Goal: Information Seeking & Learning: Learn about a topic

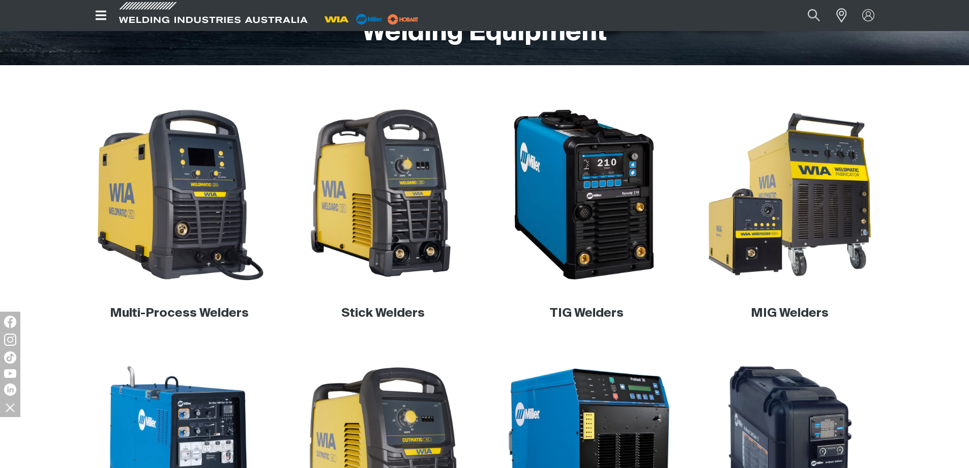
scroll to position [305, 0]
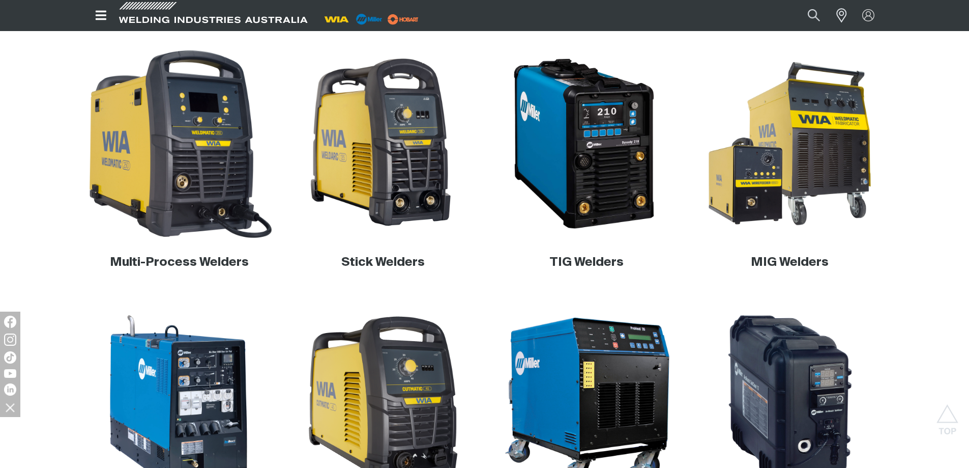
click at [218, 167] on img at bounding box center [179, 143] width 195 height 195
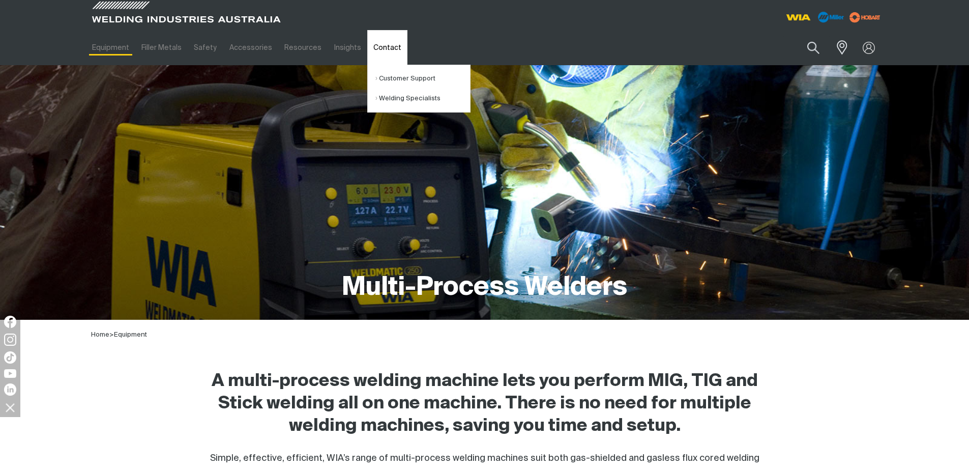
click at [384, 48] on link "Contact" at bounding box center [387, 47] width 40 height 35
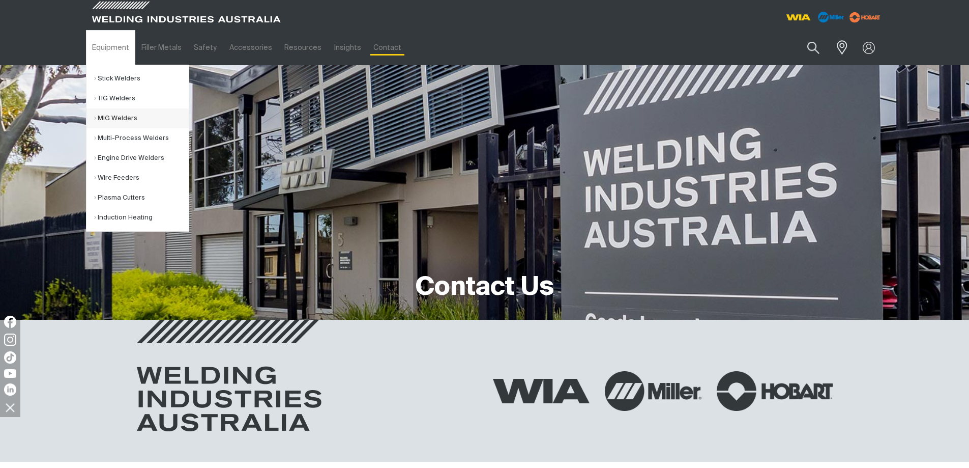
click at [129, 121] on link "MIG Welders" at bounding box center [141, 118] width 95 height 20
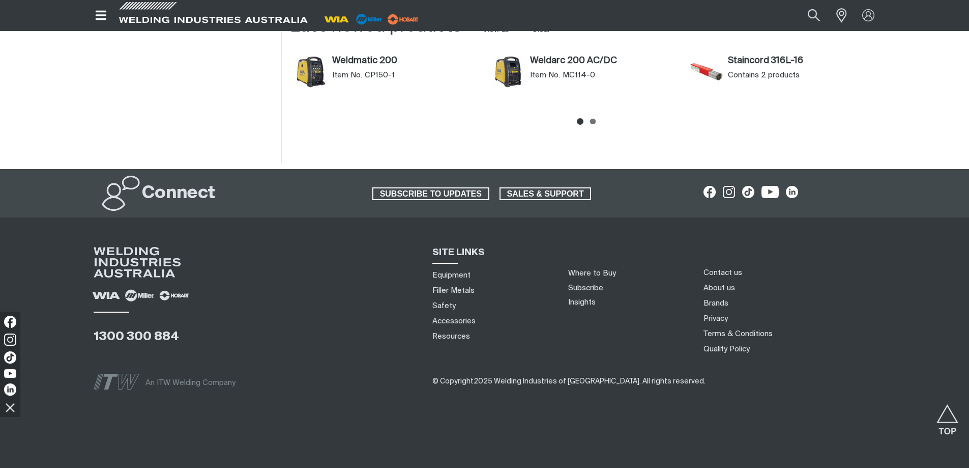
scroll to position [911, 0]
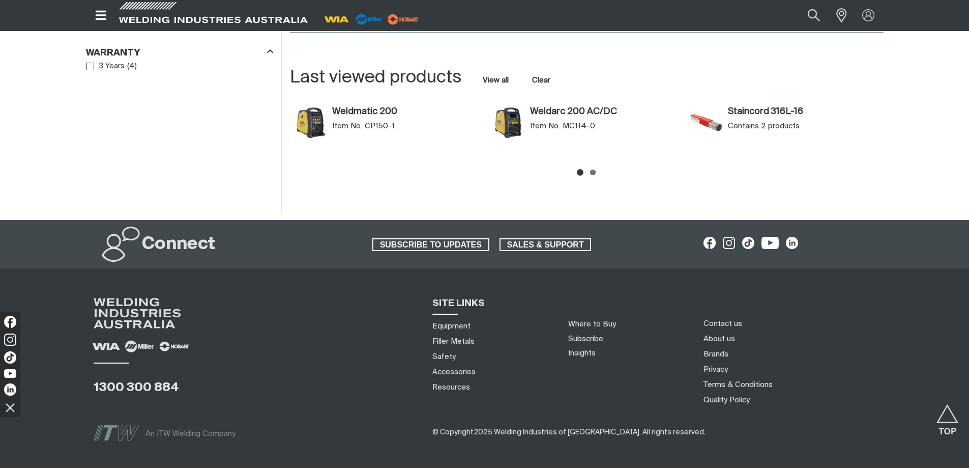
click at [338, 124] on span "Item No." at bounding box center [347, 126] width 30 height 10
click at [361, 112] on link "Weldmatic 200" at bounding box center [407, 111] width 150 height 11
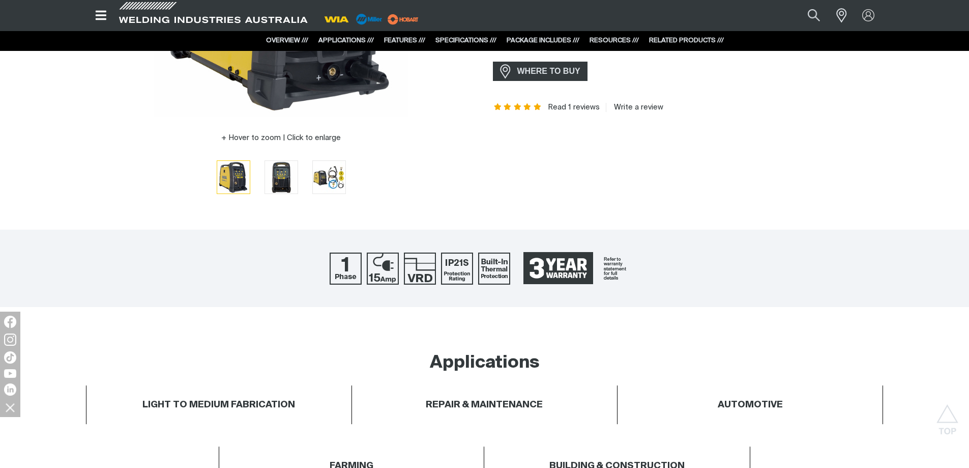
scroll to position [305, 0]
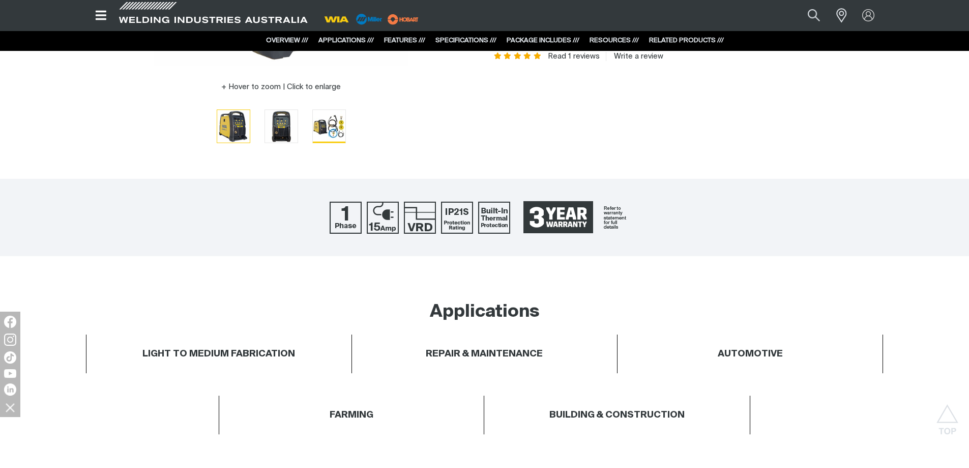
click at [334, 127] on img "Go to slide 3" at bounding box center [329, 126] width 33 height 32
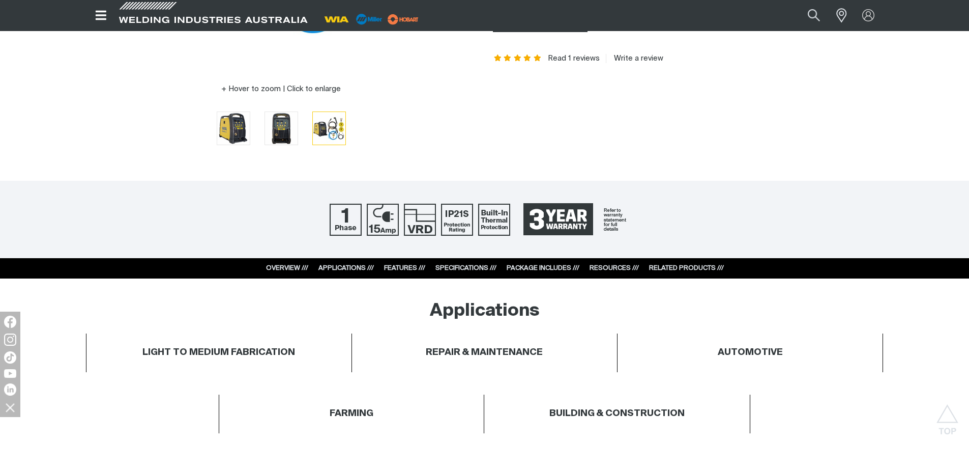
scroll to position [407, 0]
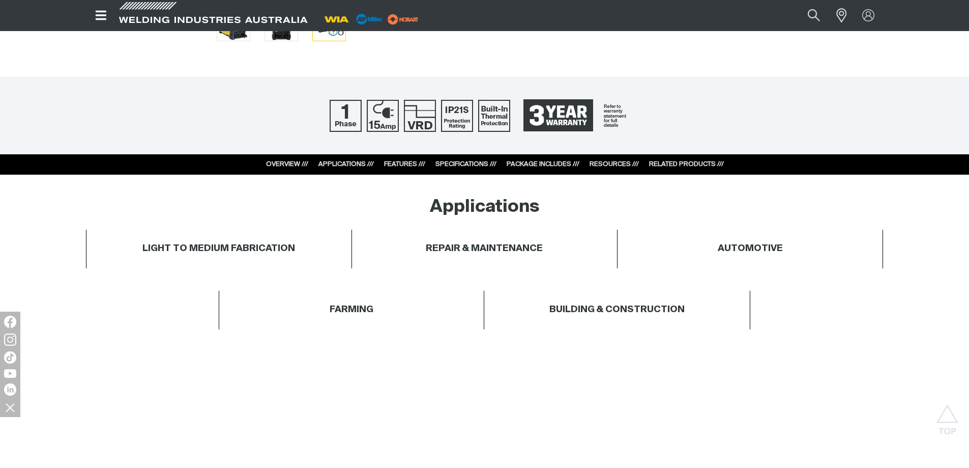
click at [353, 166] on link "APPLICATIONS ///" at bounding box center [346, 164] width 55 height 7
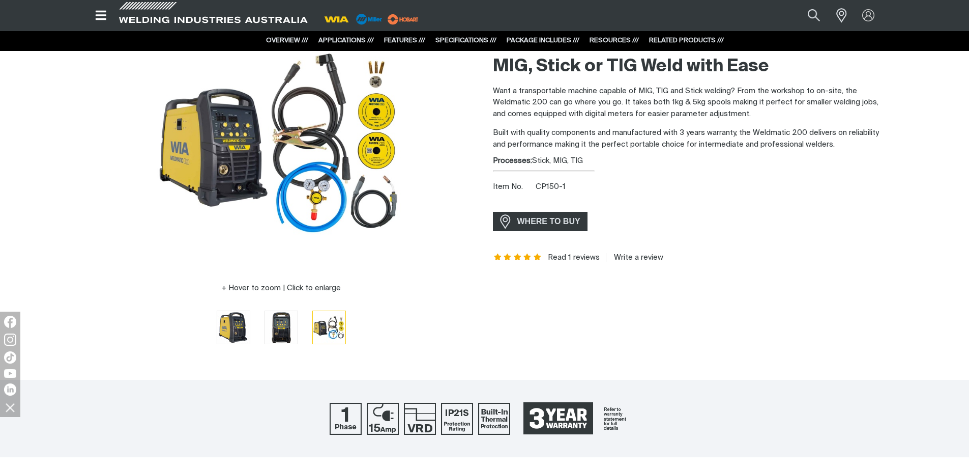
scroll to position [0, 0]
